Goal: Find specific page/section: Find specific page/section

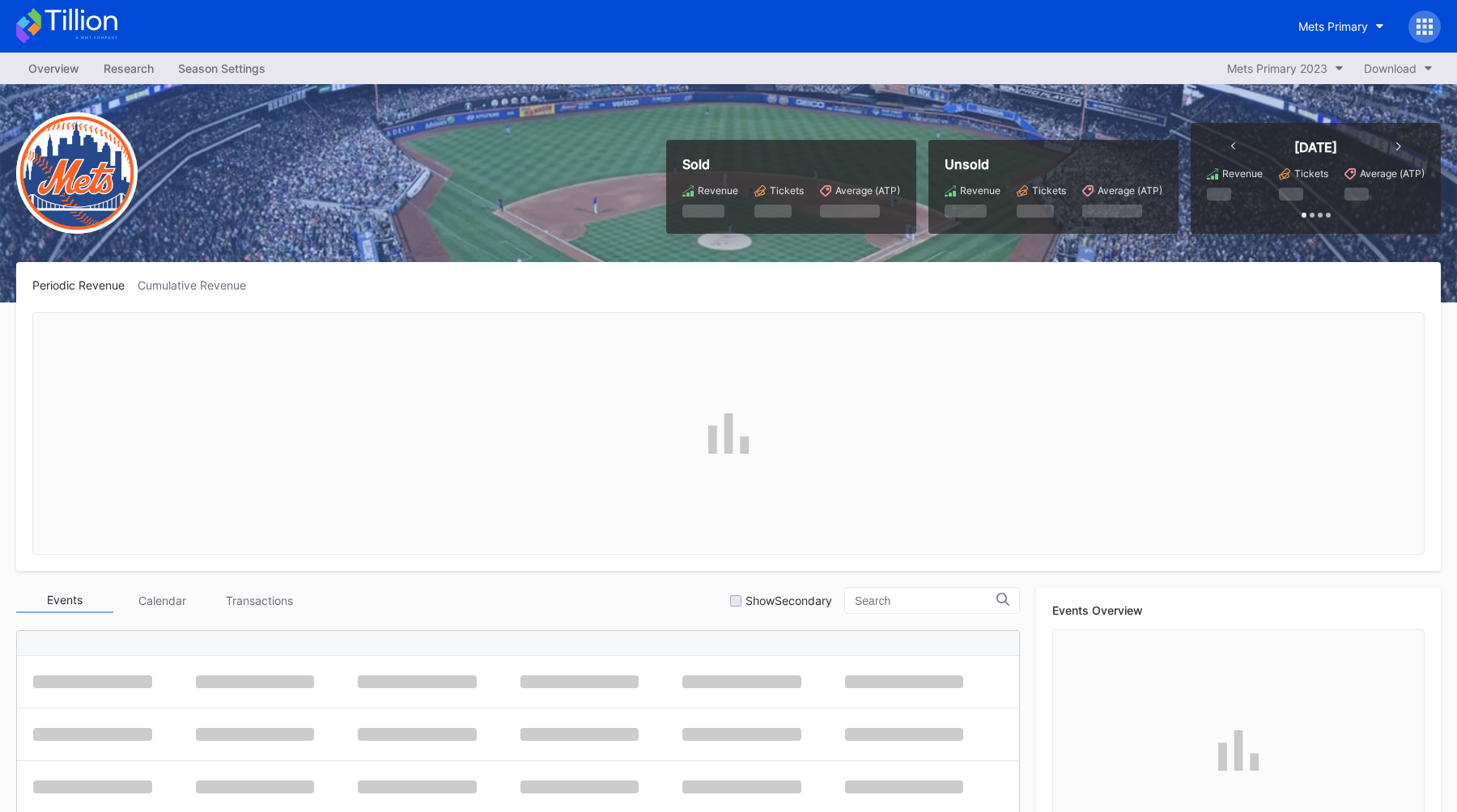
scroll to position [3730, 0]
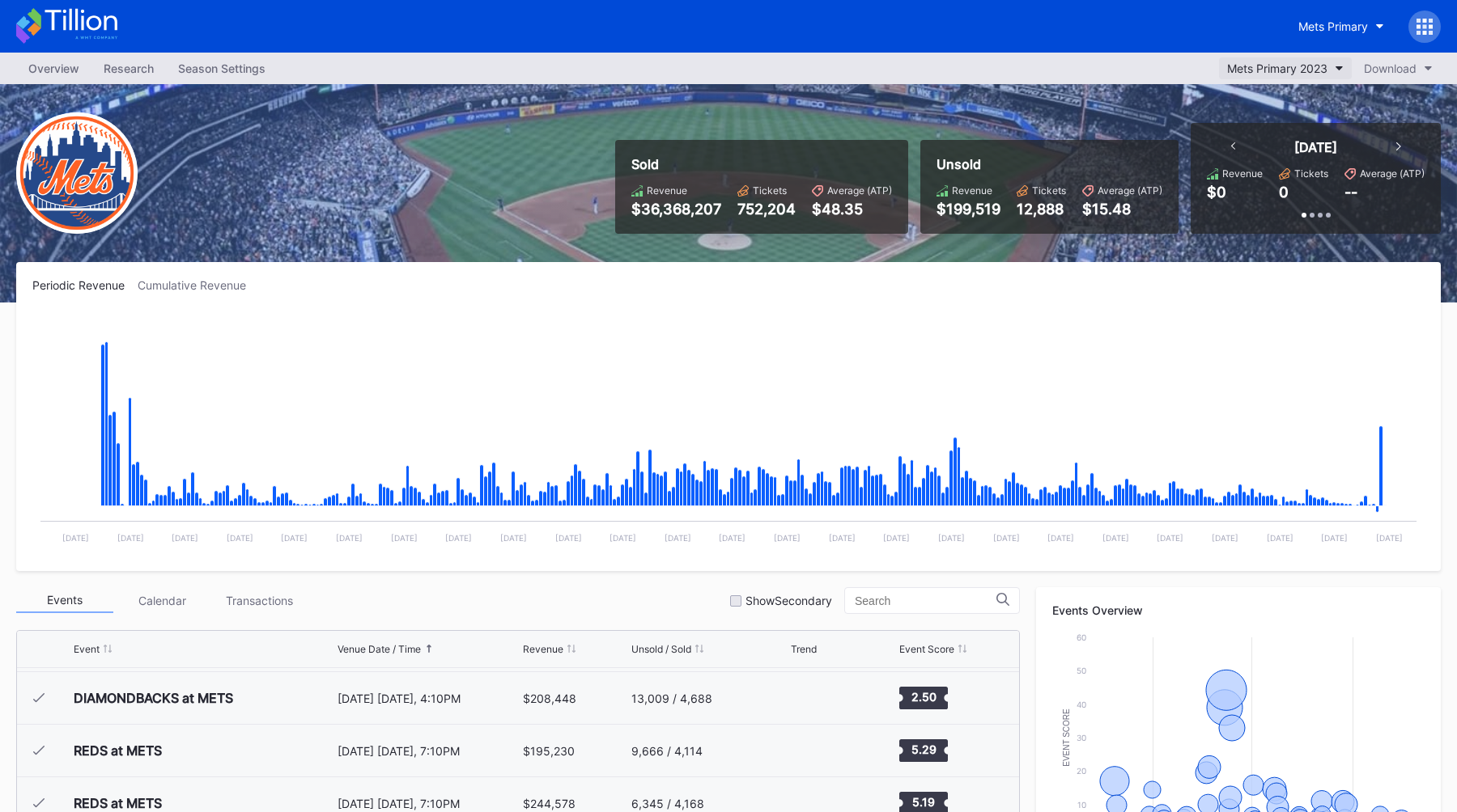
click at [1237, 66] on div "Mets Primary 2023" at bounding box center [1277, 68] width 100 height 14
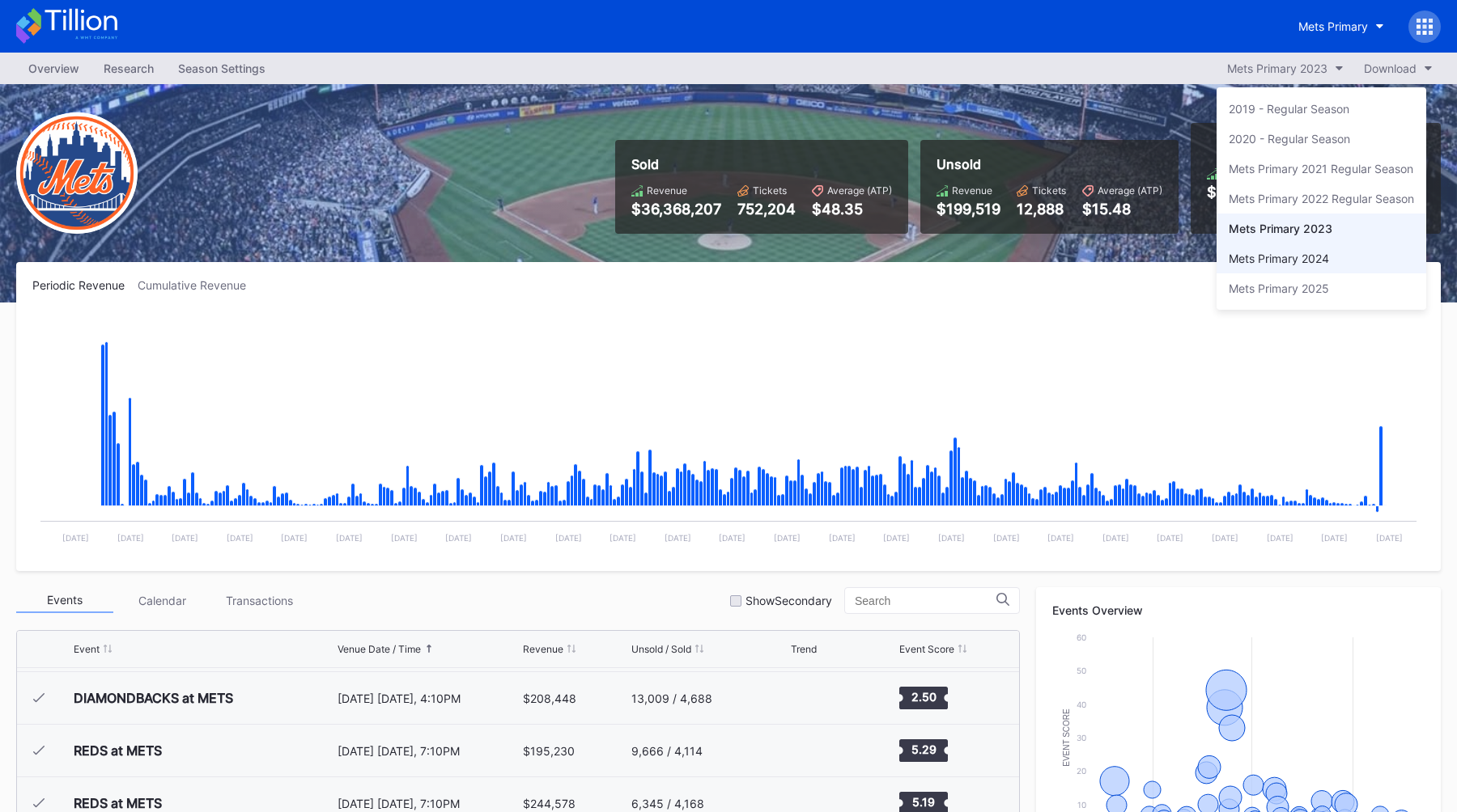
click at [1271, 265] on div "Mets Primary 2024" at bounding box center [1321, 259] width 210 height 30
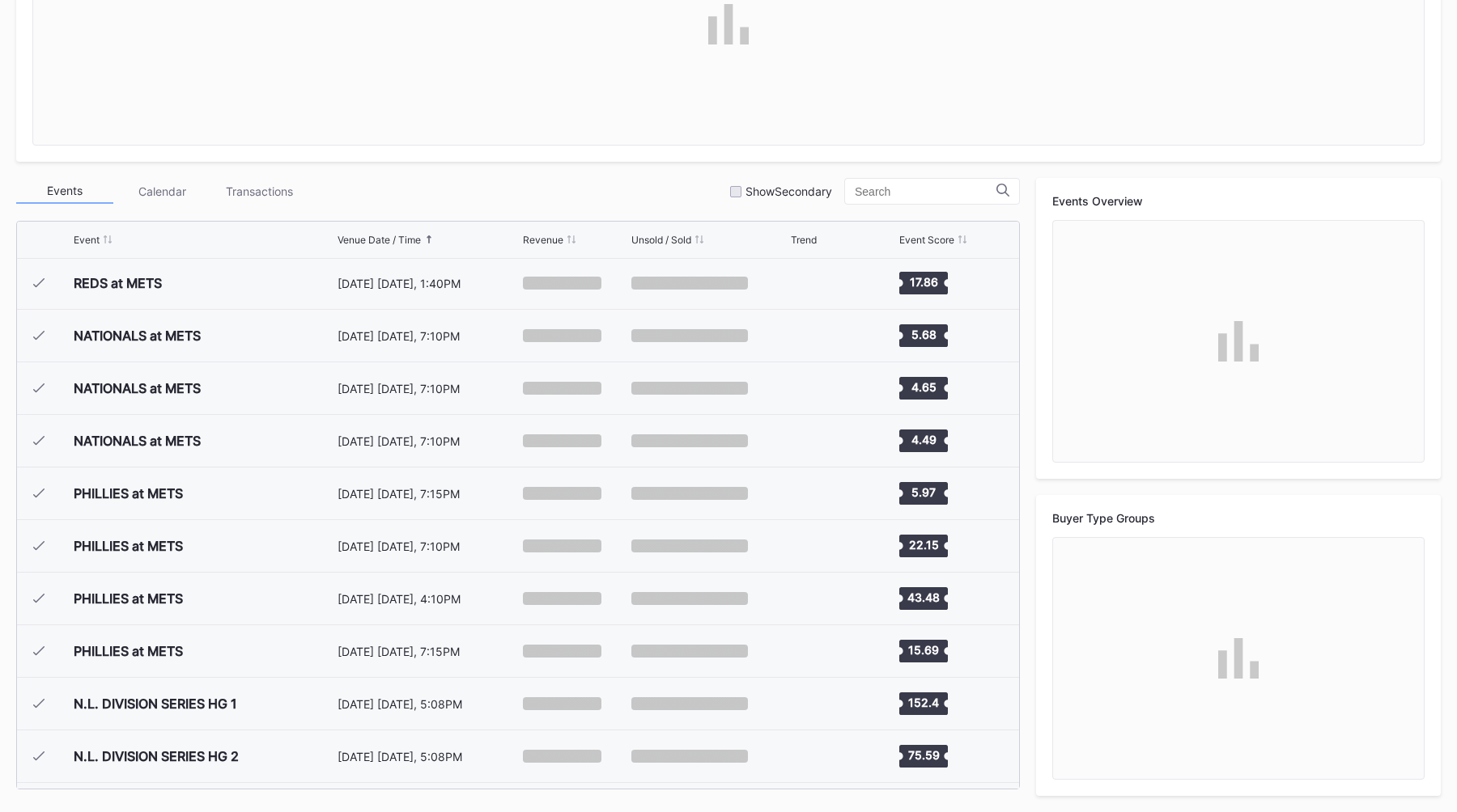
scroll to position [3941, 0]
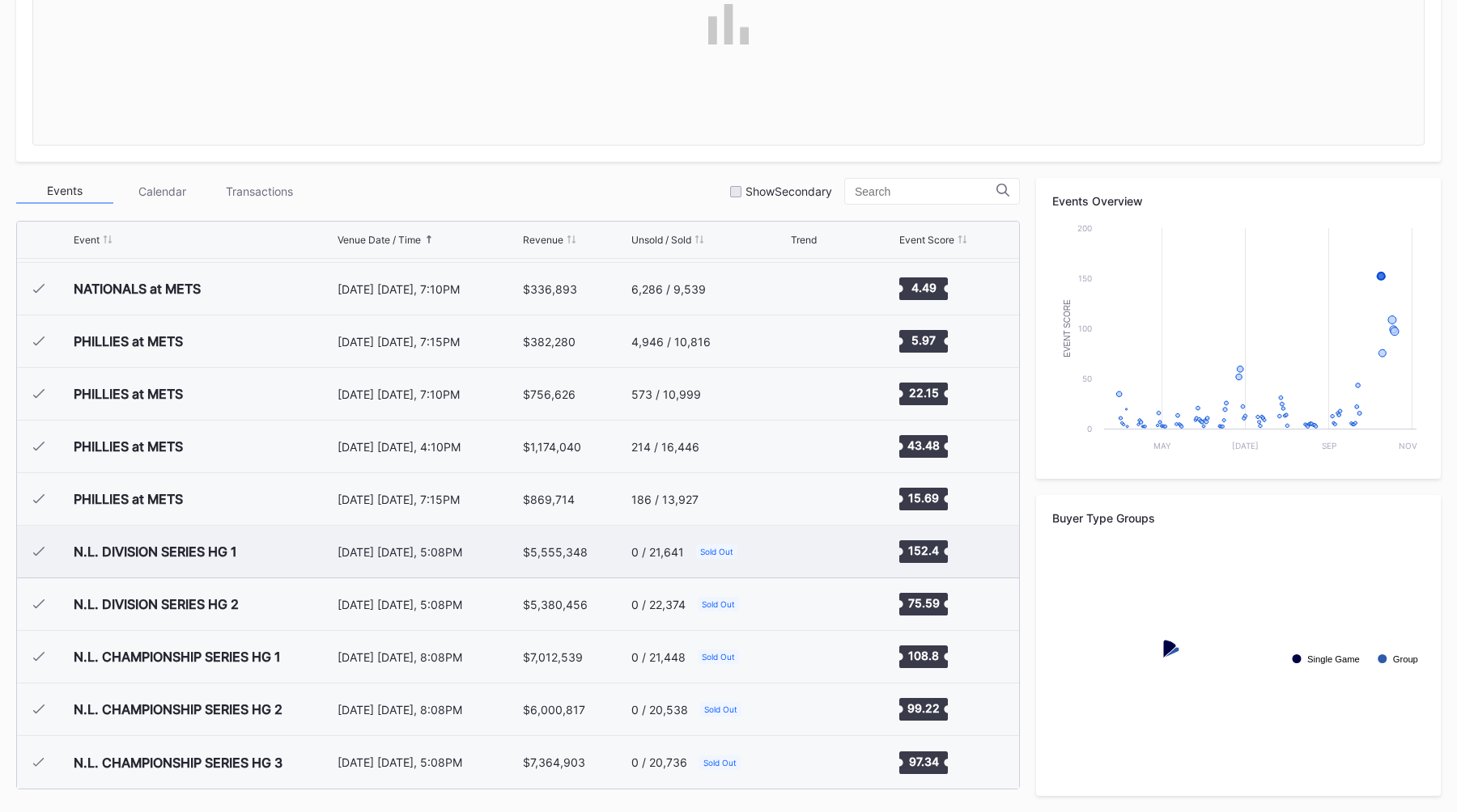
click at [305, 563] on div "N.L. DIVISION SERIES HG 1" at bounding box center [204, 552] width 260 height 52
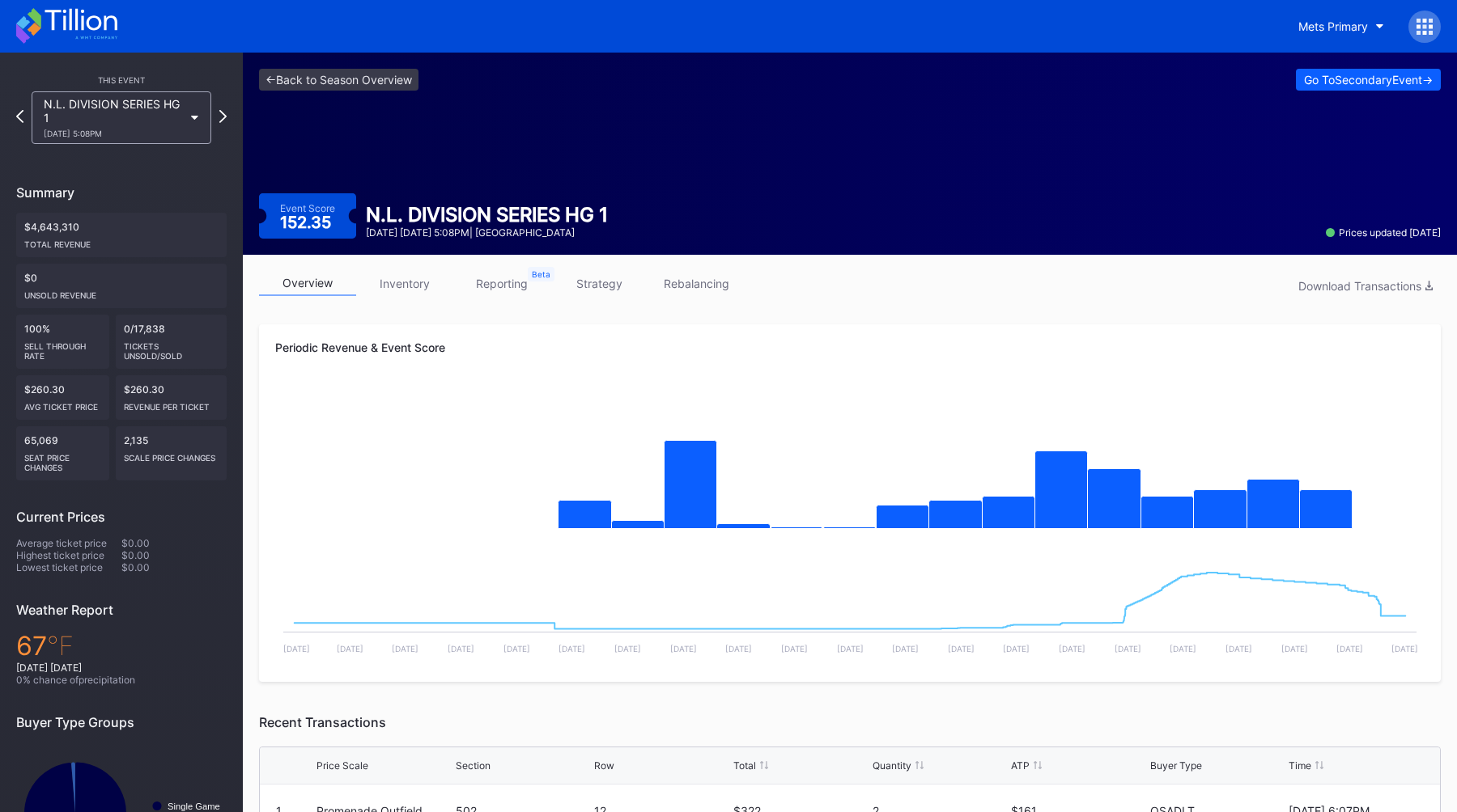
click at [828, 316] on div "overview inventory reporting strategy rebalancing Download Transactions Periodi…" at bounding box center [850, 732] width 1214 height 955
click at [672, 224] on div "Event Score 152.35 N.L. DIVISION SERIES HG [DATE] 8 [DATE] 5:08PM | Citi Field …" at bounding box center [849, 215] width 1181 height 45
click at [358, 61] on div "<- Back to Season Overview Go To Secondary Event -> Event Score 152.35 N.L. DIV…" at bounding box center [850, 154] width 1214 height 202
click at [358, 74] on link "<- Back to Season Overview" at bounding box center [338, 80] width 159 height 22
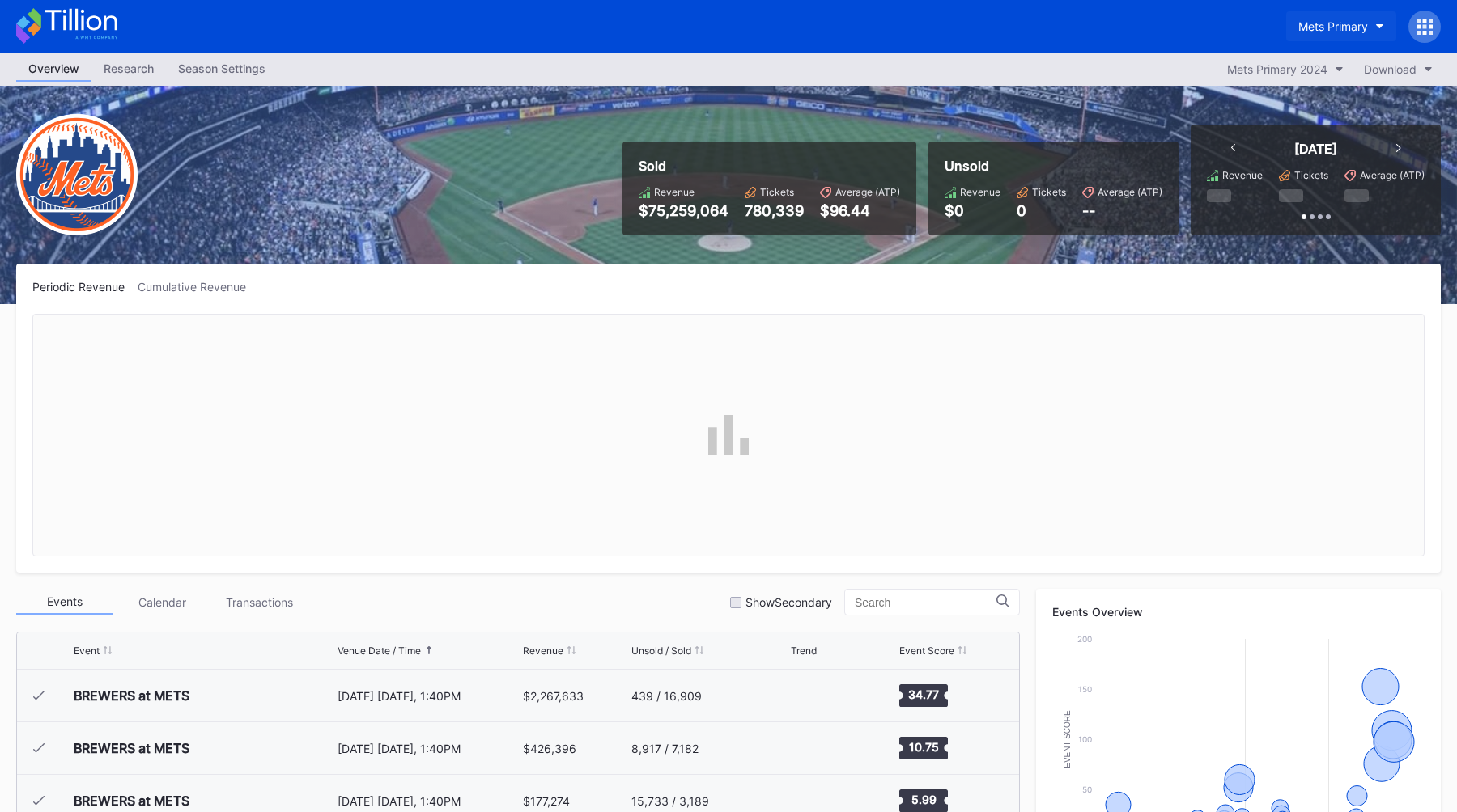
click at [1334, 28] on div "Mets Primary" at bounding box center [1333, 26] width 70 height 14
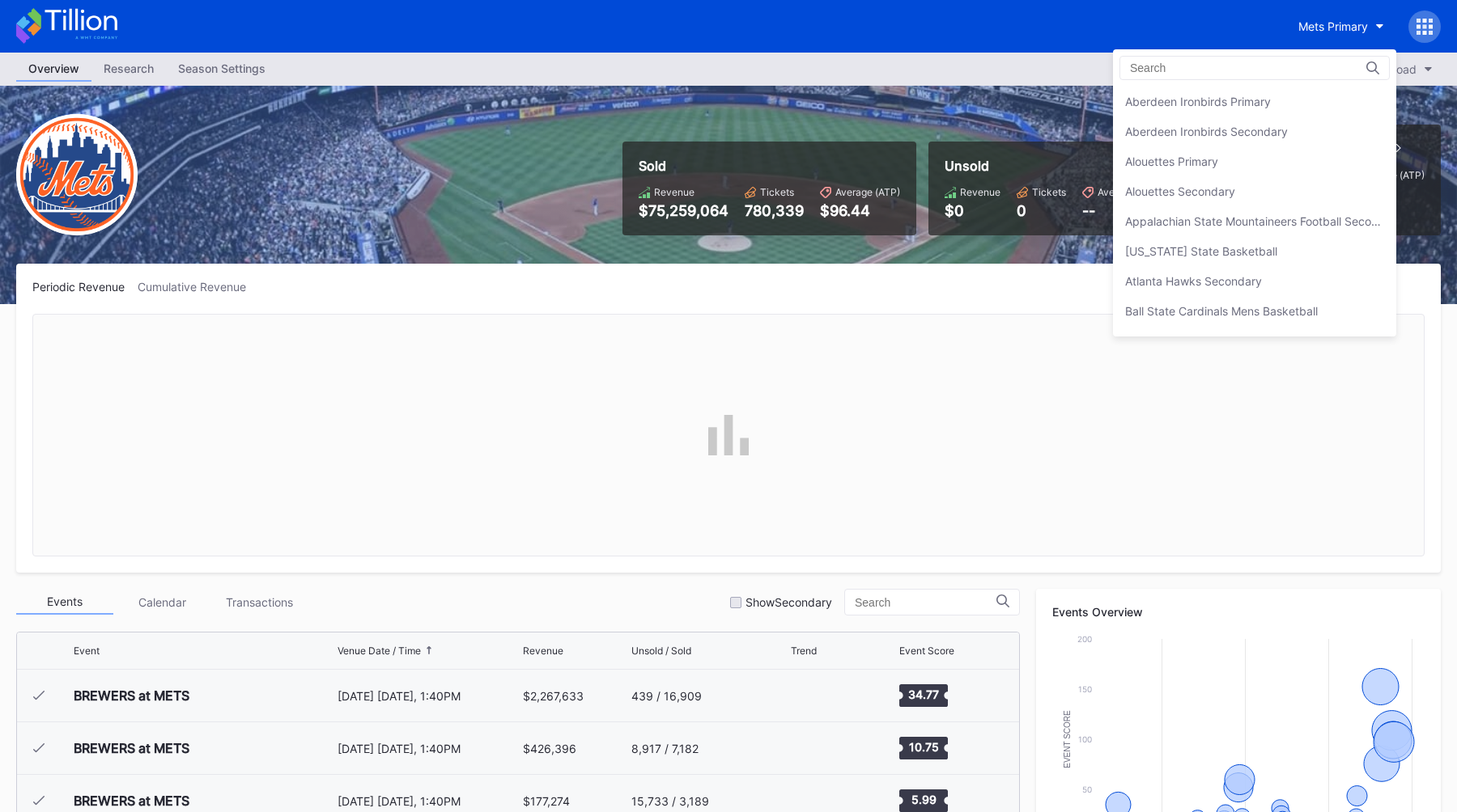
scroll to position [2515, 0]
click at [1261, 96] on div "Mets Primary" at bounding box center [1254, 102] width 283 height 30
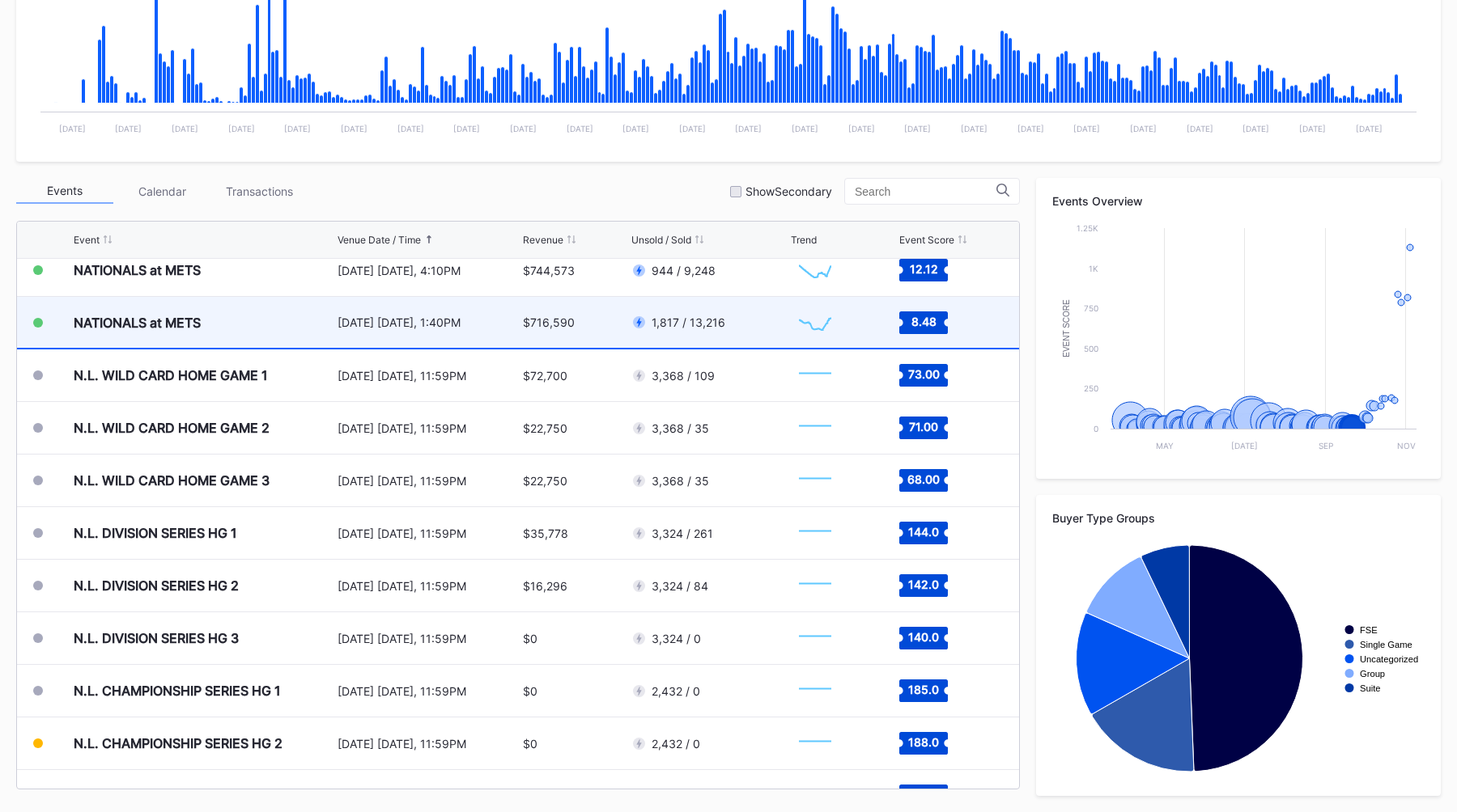
scroll to position [4120, 0]
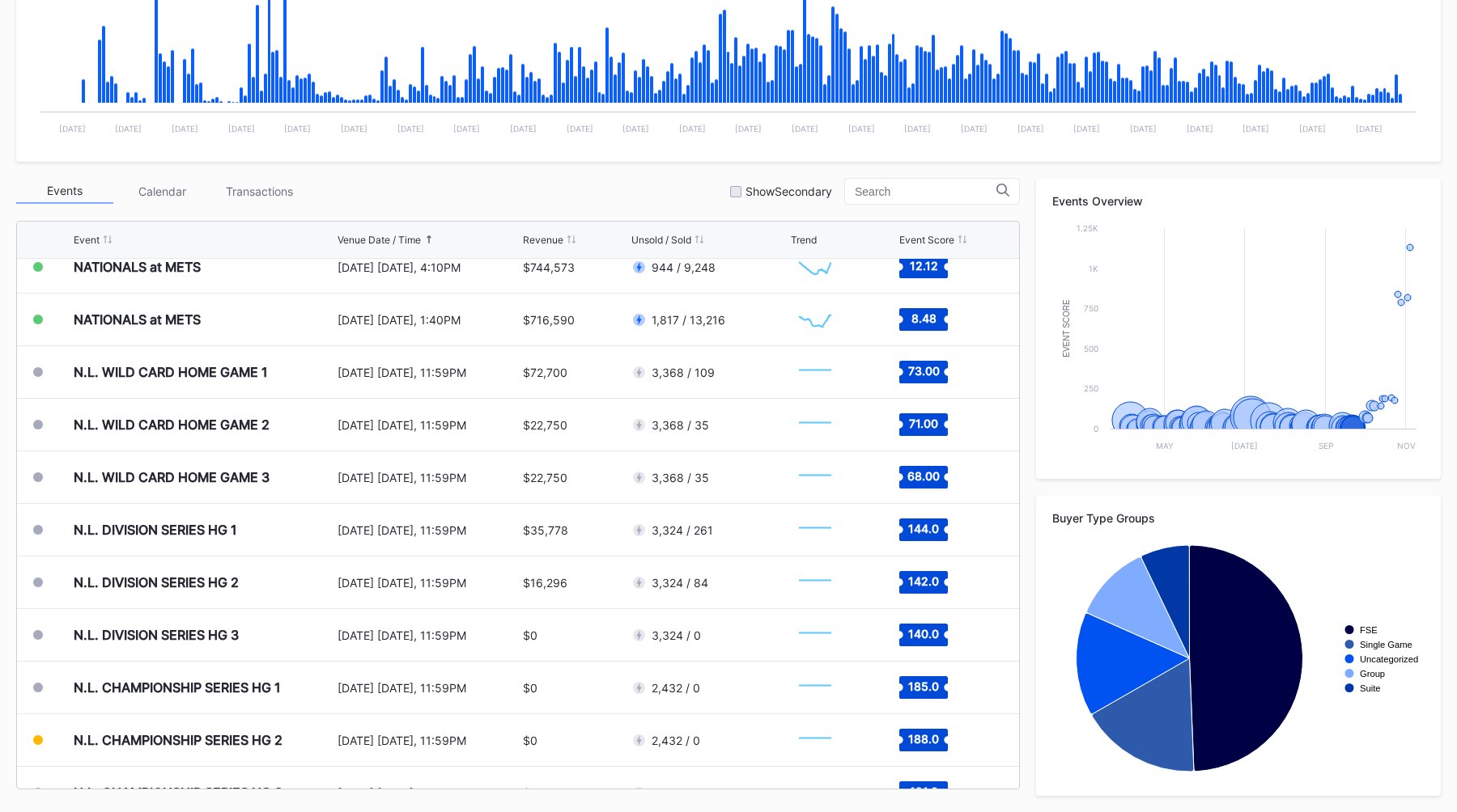
click at [662, 206] on div "Events Calendar Transactions Show Secondary Event Venue Date / Time Revenue Uns…" at bounding box center [517, 484] width 1003 height 612
